Goal: Check status: Check status

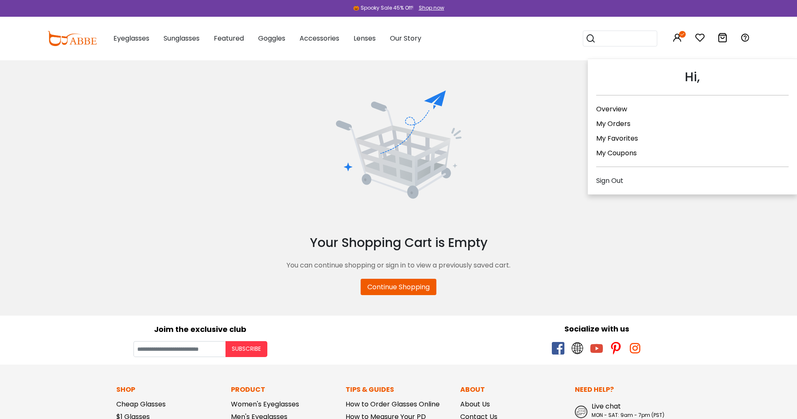
click at [624, 125] on link "My Orders" at bounding box center [613, 124] width 34 height 10
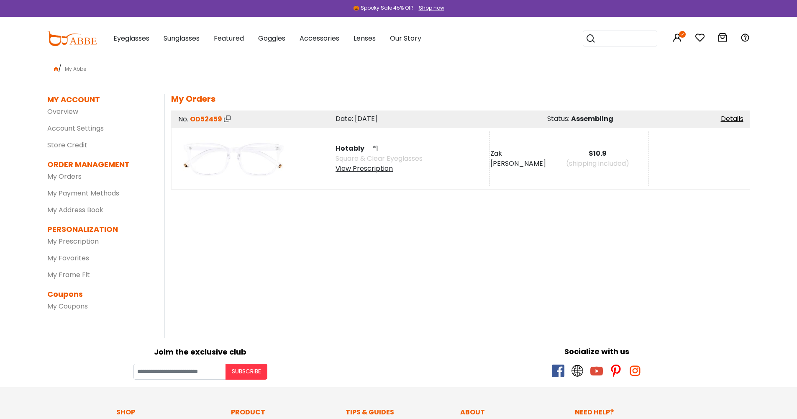
click at [385, 168] on div "View Prescription" at bounding box center [379, 169] width 87 height 10
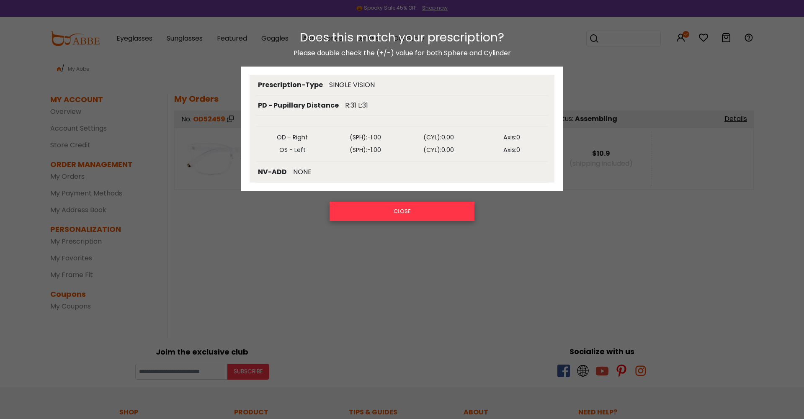
click at [426, 211] on button "CLOSE" at bounding box center [401, 211] width 145 height 19
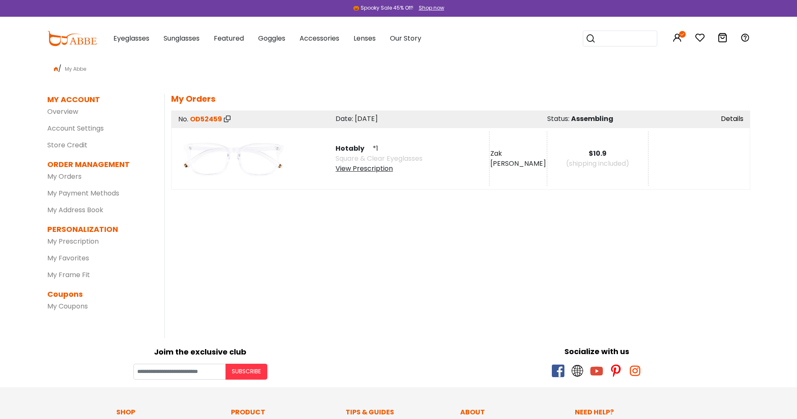
click at [727, 116] on link "Details" at bounding box center [732, 119] width 23 height 10
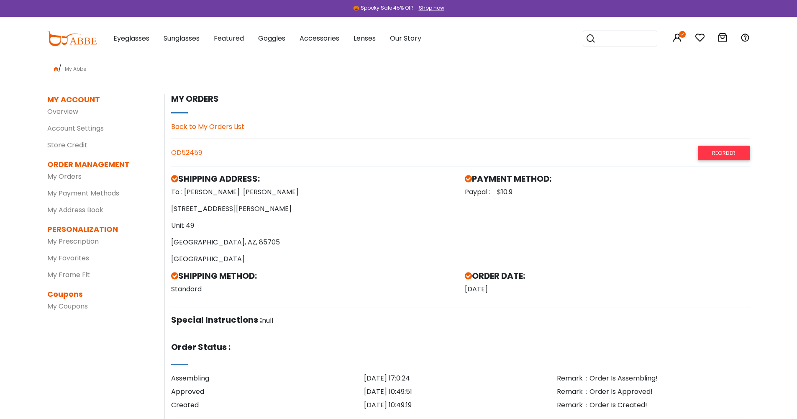
drag, startPoint x: 725, startPoint y: 0, endPoint x: 710, endPoint y: 312, distance: 312.6
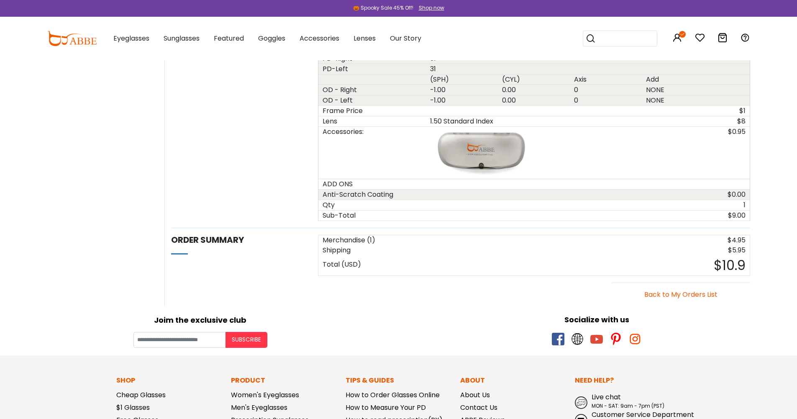
scroll to position [544, 0]
